Goal: Task Accomplishment & Management: Complete application form

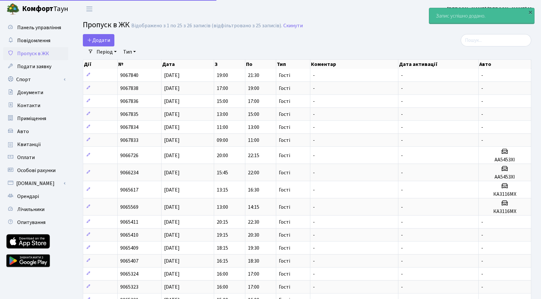
select select "25"
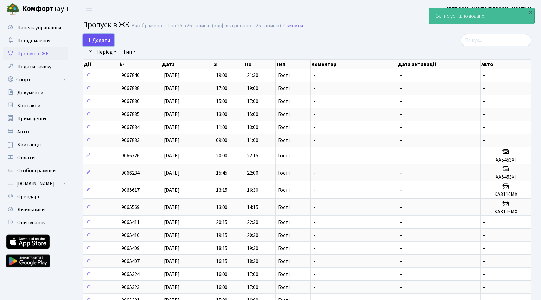
click at [102, 39] on span "Додати" at bounding box center [98, 40] width 23 height 7
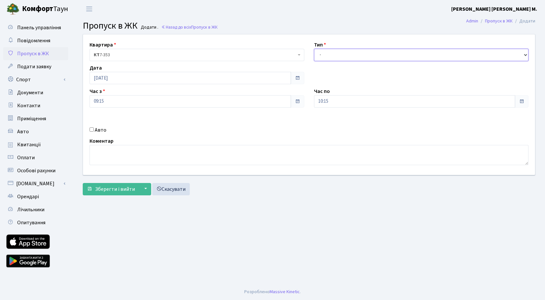
click at [341, 57] on select "- Доставка Таксі Гості Сервіс" at bounding box center [421, 55] width 215 height 12
select select "3"
click at [314, 49] on select "- Доставка Таксі Гості Сервіс" at bounding box center [421, 55] width 215 height 12
click at [115, 191] on span "Зберегти і вийти" at bounding box center [115, 188] width 40 height 7
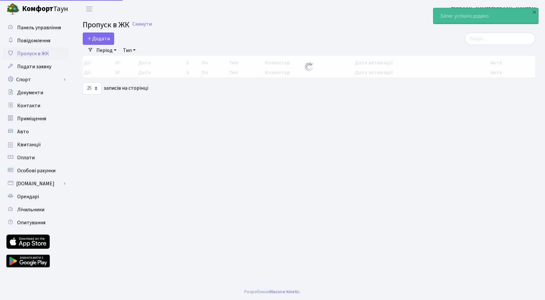
select select "25"
